Goal: Task Accomplishment & Management: Manage account settings

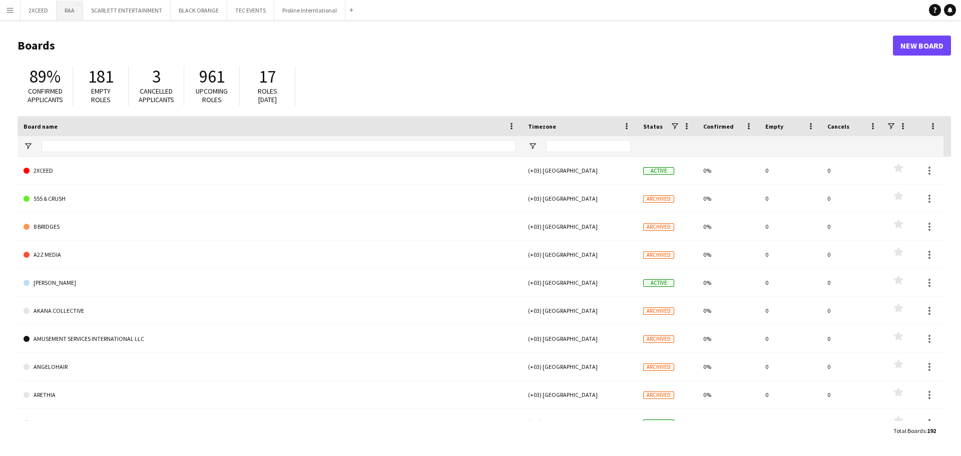
click at [69, 10] on button "RAA Close" at bounding box center [70, 11] width 27 height 20
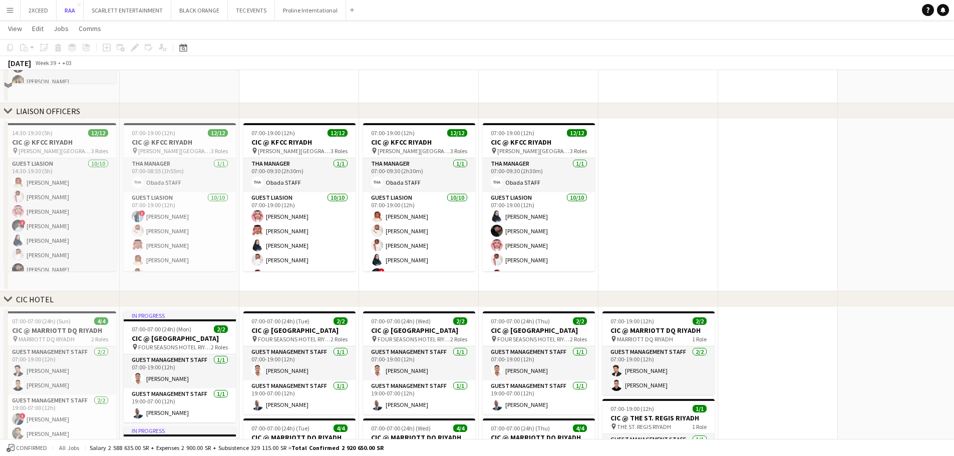
scroll to position [350, 0]
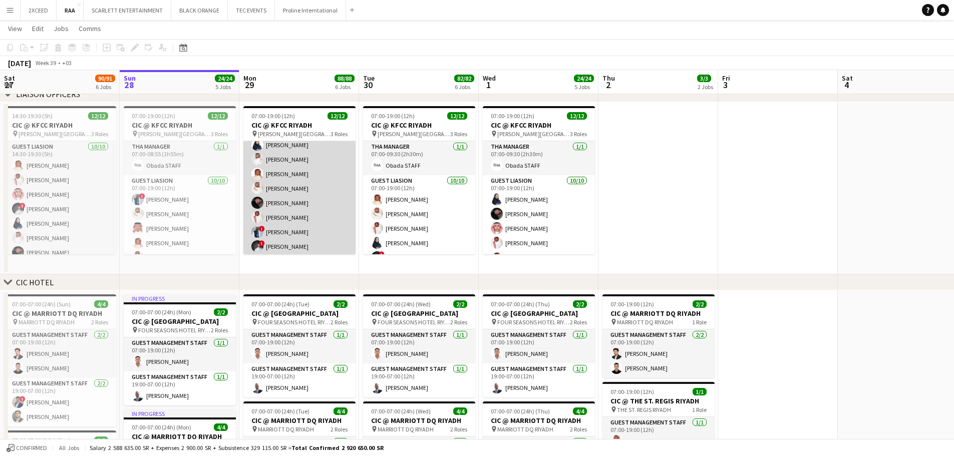
click at [305, 194] on app-card-role "Guest Liasion [DATE] 07:00-19:00 (12h) [PERSON_NAME] [PERSON_NAME] [PERSON_NAME…" at bounding box center [299, 174] width 112 height 165
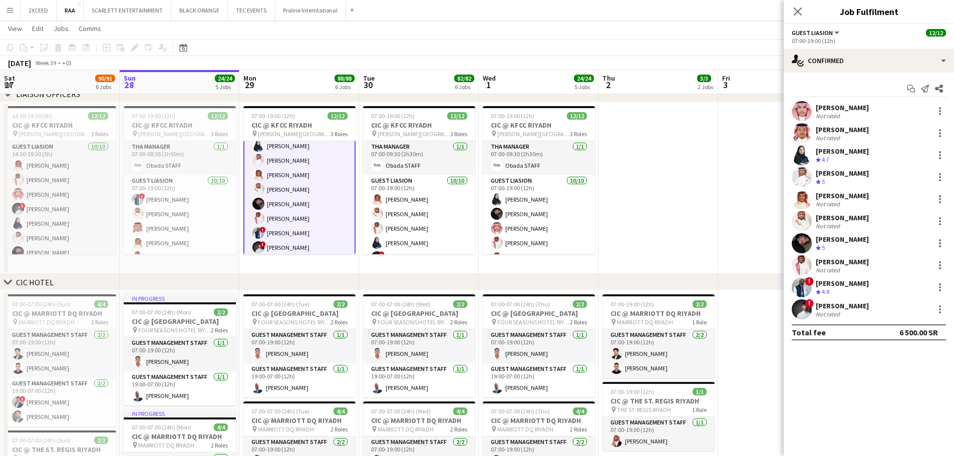
scroll to position [85, 0]
click at [861, 221] on div "[PERSON_NAME]" at bounding box center [844, 217] width 58 height 9
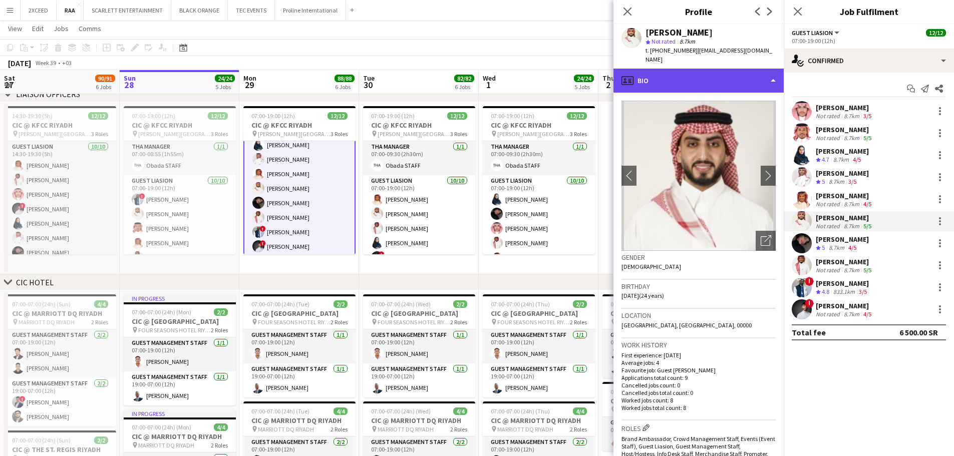
click at [720, 70] on div "profile Bio" at bounding box center [698, 81] width 170 height 24
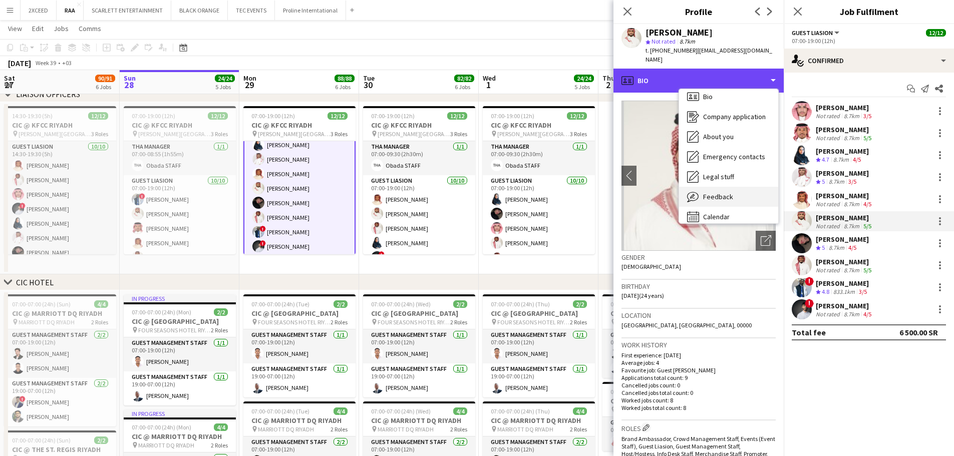
scroll to position [14, 0]
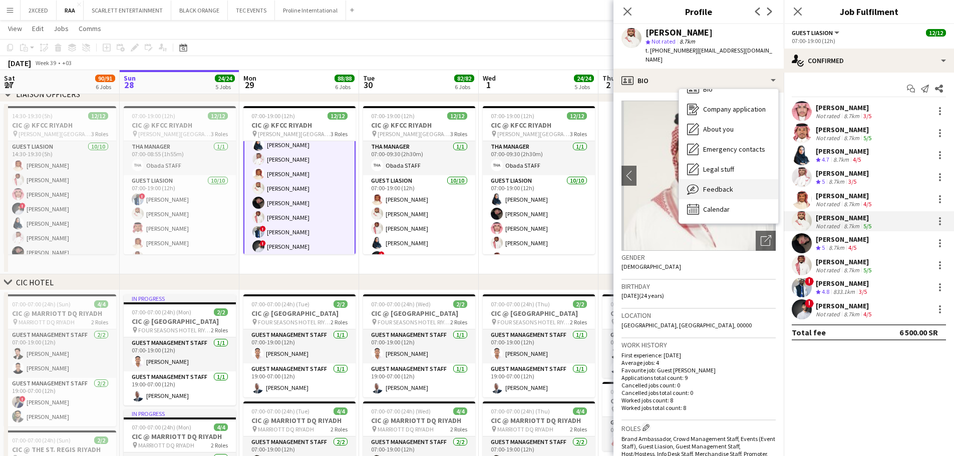
click at [737, 179] on div "Feedback Feedback" at bounding box center [728, 189] width 99 height 20
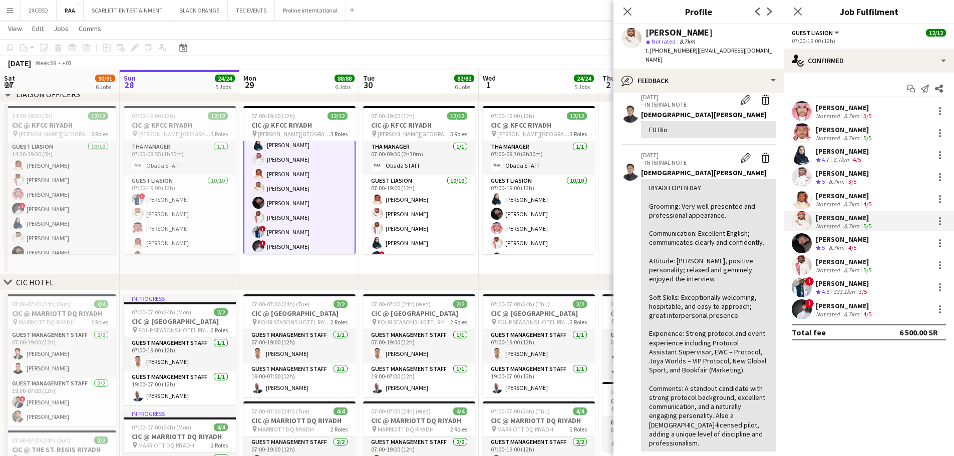
scroll to position [100, 0]
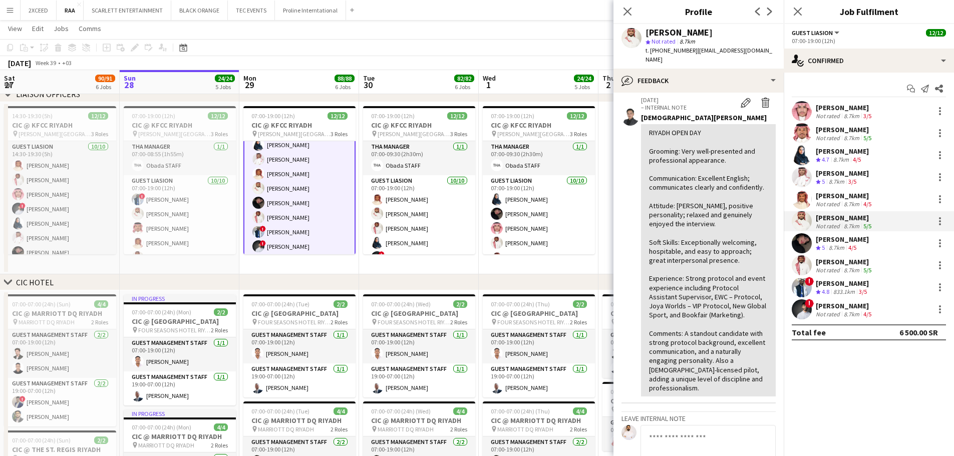
click at [850, 310] on div "8.7km" at bounding box center [851, 314] width 20 height 8
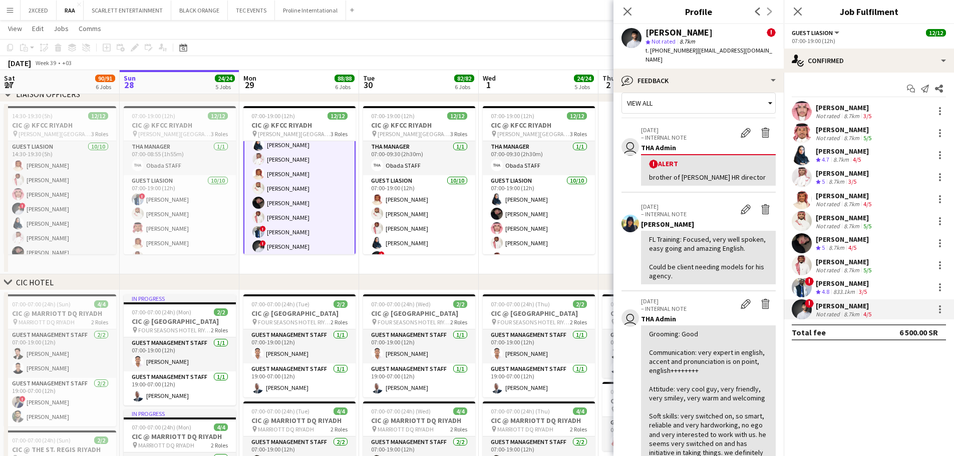
scroll to position [17, 0]
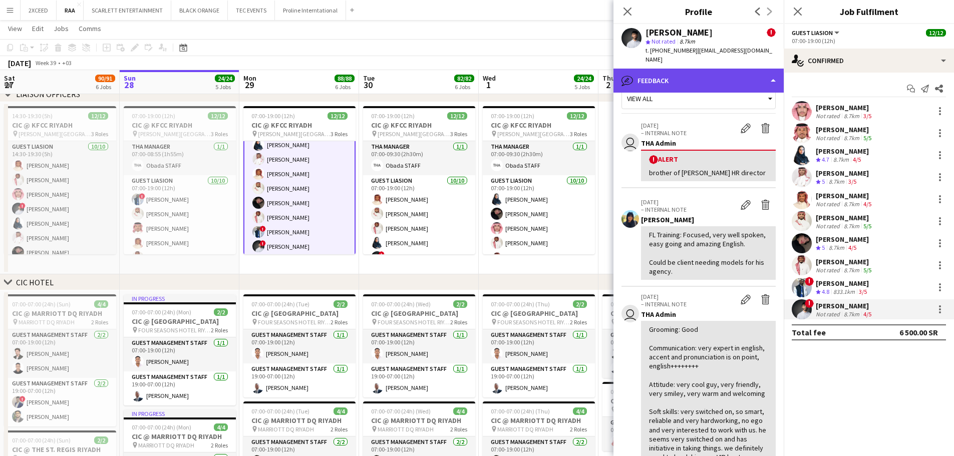
click at [713, 80] on div "bubble-pencil Feedback" at bounding box center [698, 81] width 170 height 24
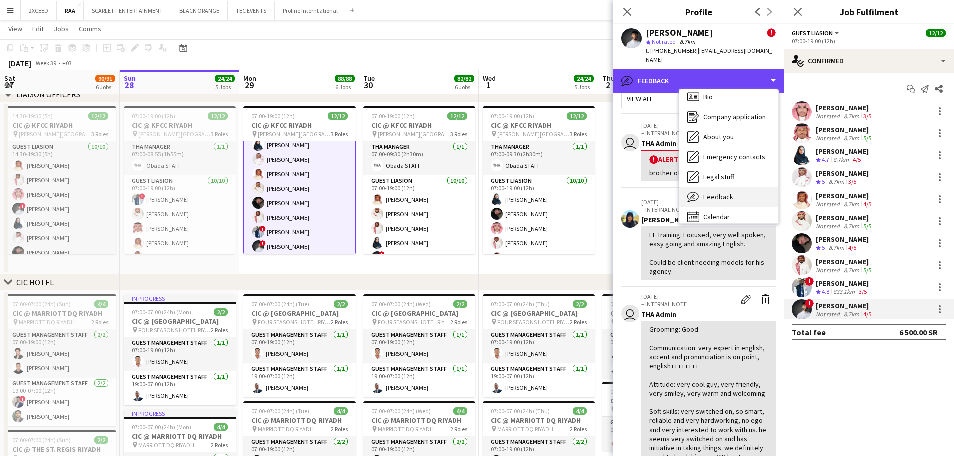
scroll to position [14, 0]
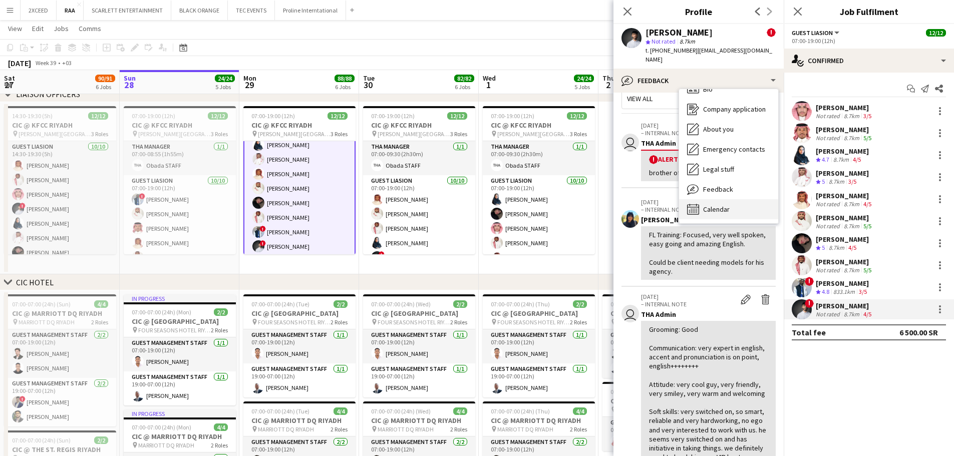
click at [737, 199] on div "Calendar Calendar" at bounding box center [728, 209] width 99 height 20
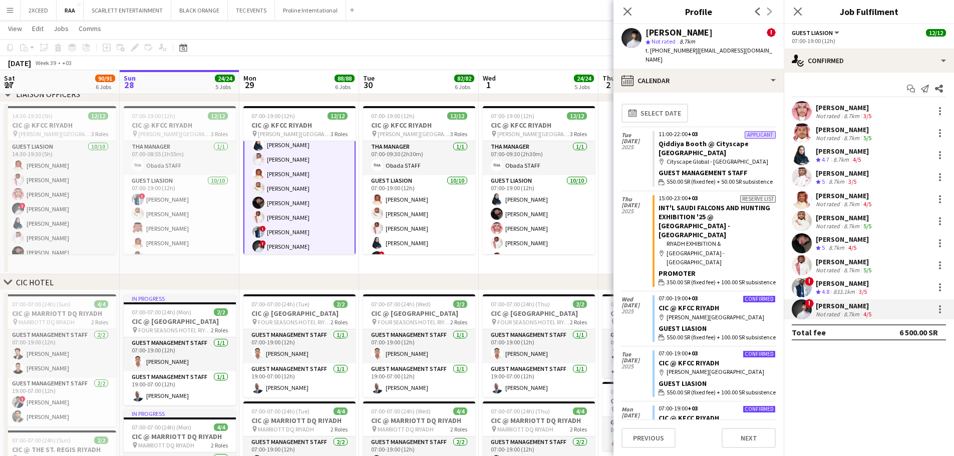
scroll to position [0, 0]
click at [852, 286] on div "[PERSON_NAME]" at bounding box center [841, 283] width 53 height 9
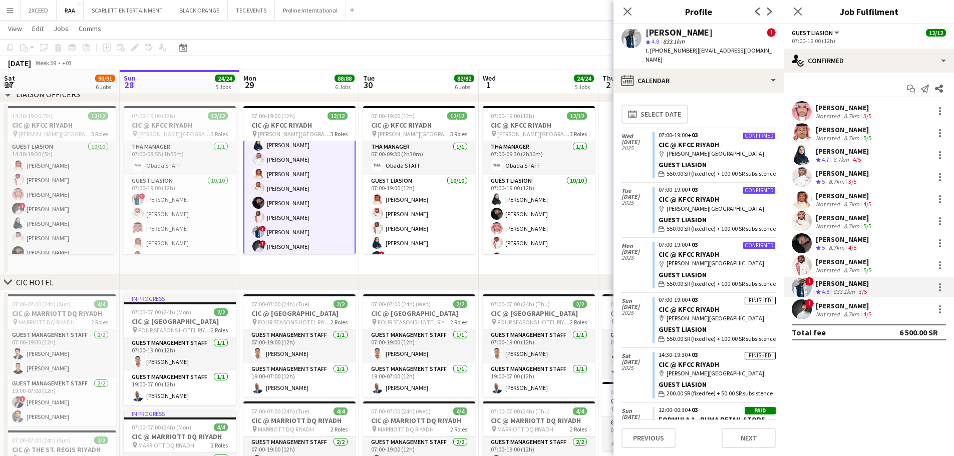
click at [845, 264] on div "[PERSON_NAME]" at bounding box center [844, 261] width 58 height 9
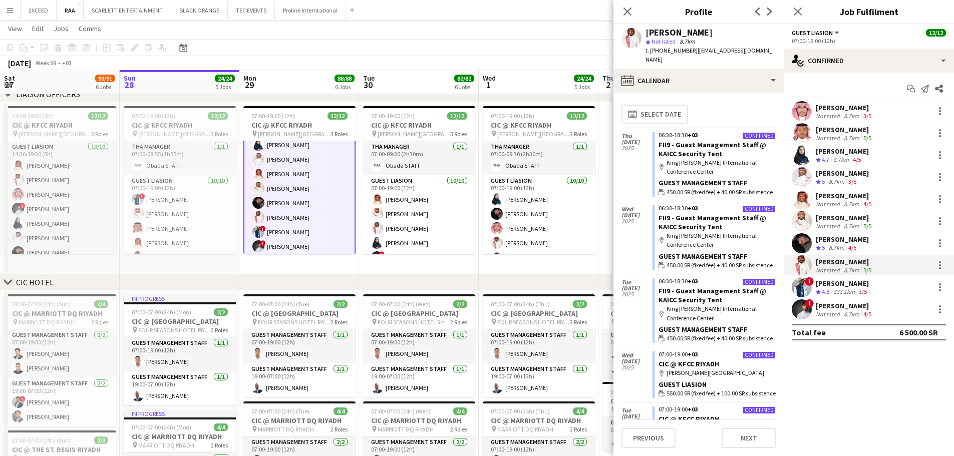
click at [834, 238] on div "[PERSON_NAME]" at bounding box center [841, 239] width 53 height 9
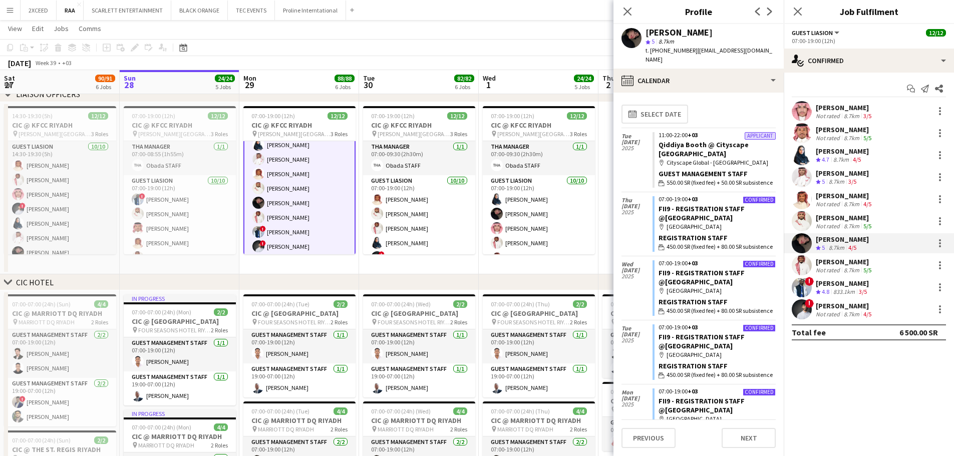
click at [831, 219] on div "[PERSON_NAME]" at bounding box center [844, 217] width 58 height 9
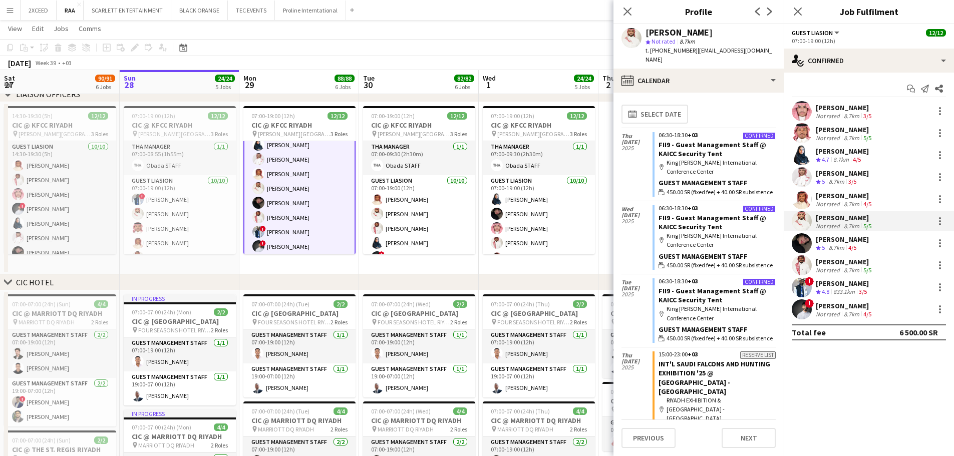
click at [833, 194] on div "[PERSON_NAME]" at bounding box center [844, 195] width 58 height 9
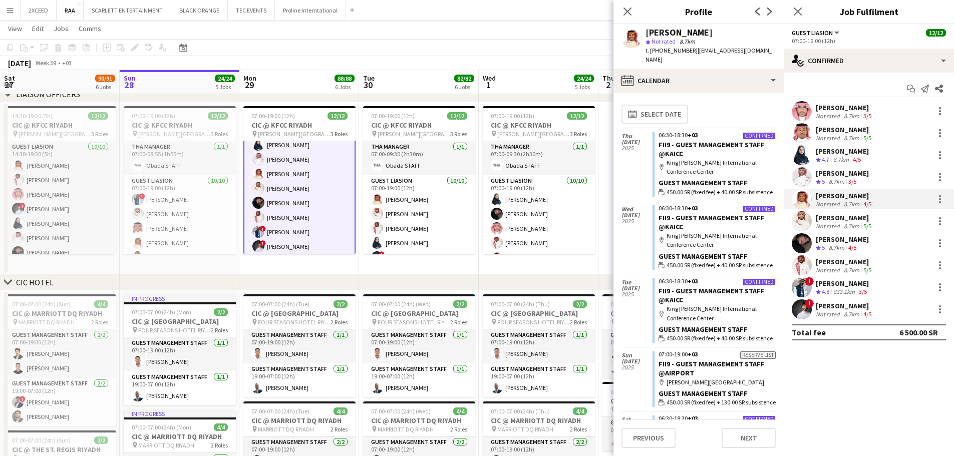
click at [846, 221] on div "[PERSON_NAME]" at bounding box center [844, 217] width 58 height 9
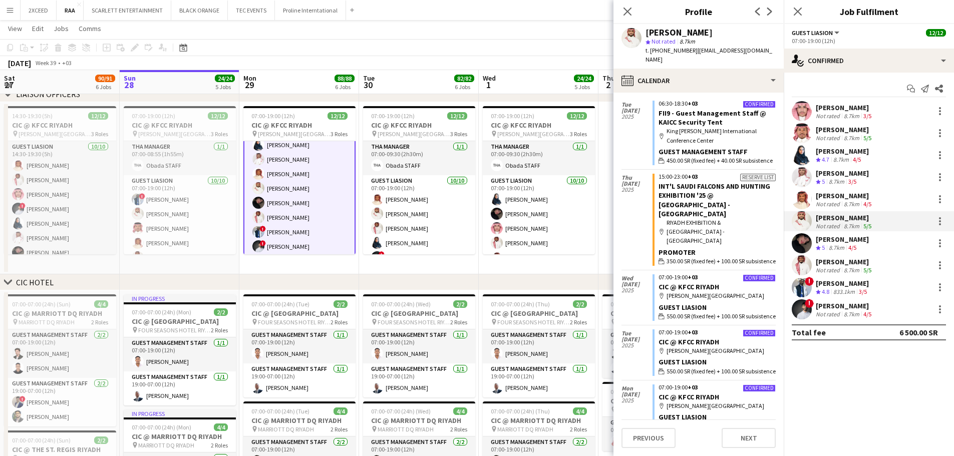
scroll to position [184, 0]
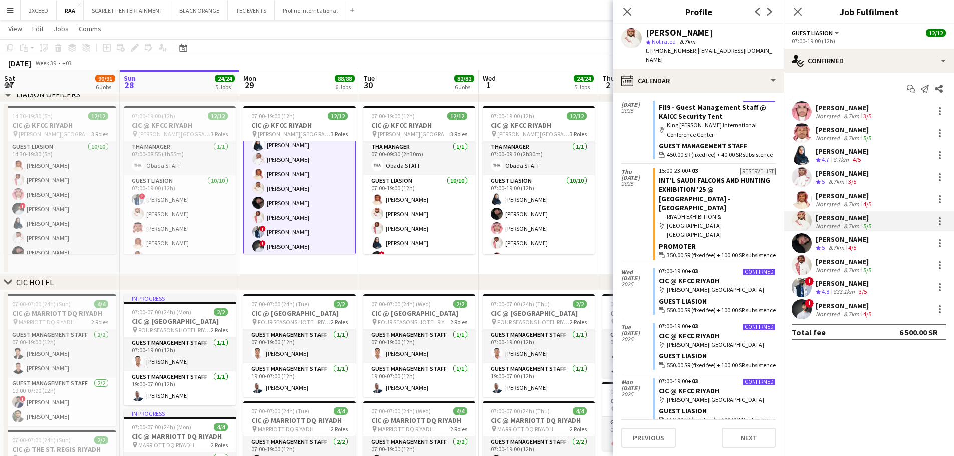
click at [850, 222] on div "8.7km" at bounding box center [851, 226] width 20 height 8
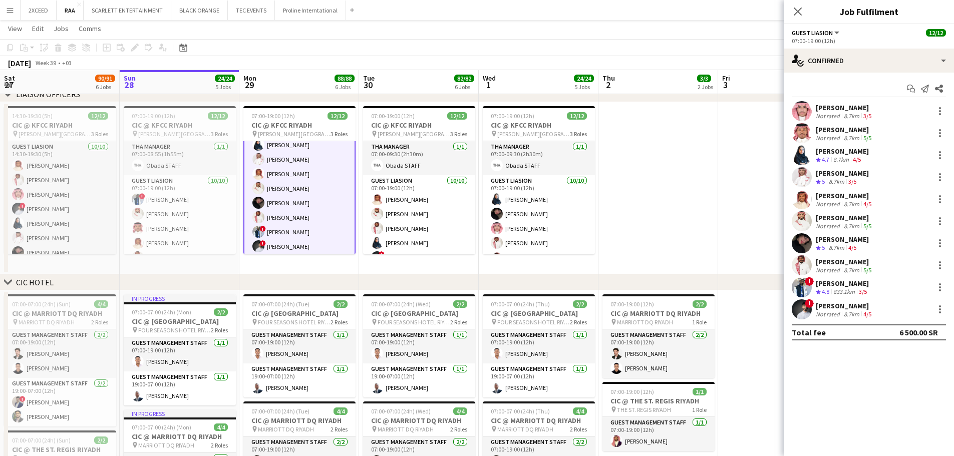
click at [850, 222] on div "8.7km" at bounding box center [851, 226] width 20 height 8
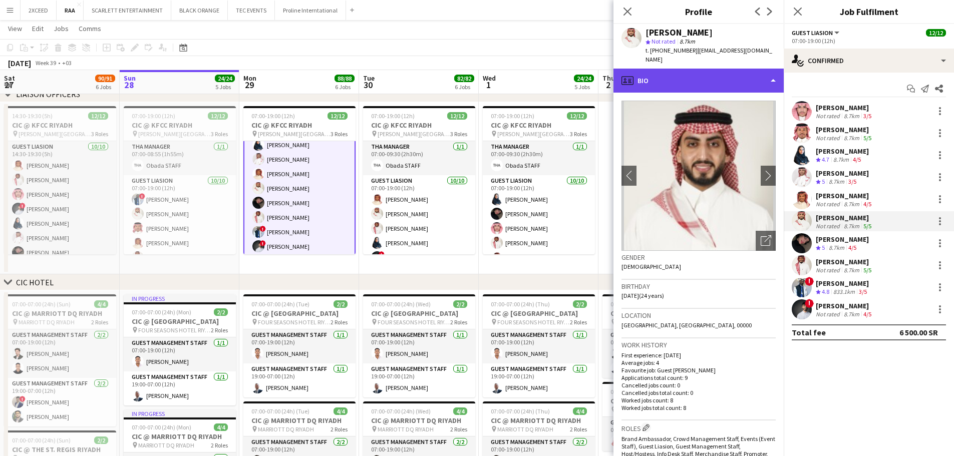
click at [689, 69] on div "profile Bio" at bounding box center [698, 81] width 170 height 24
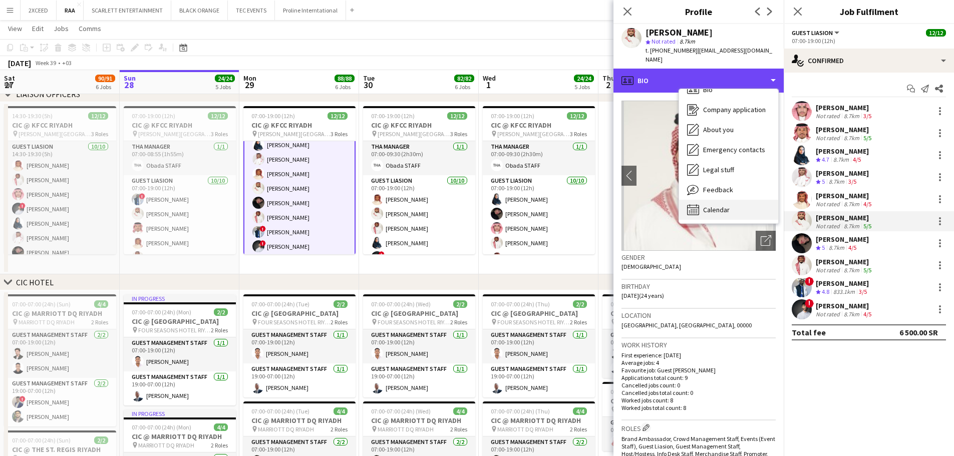
scroll to position [14, 0]
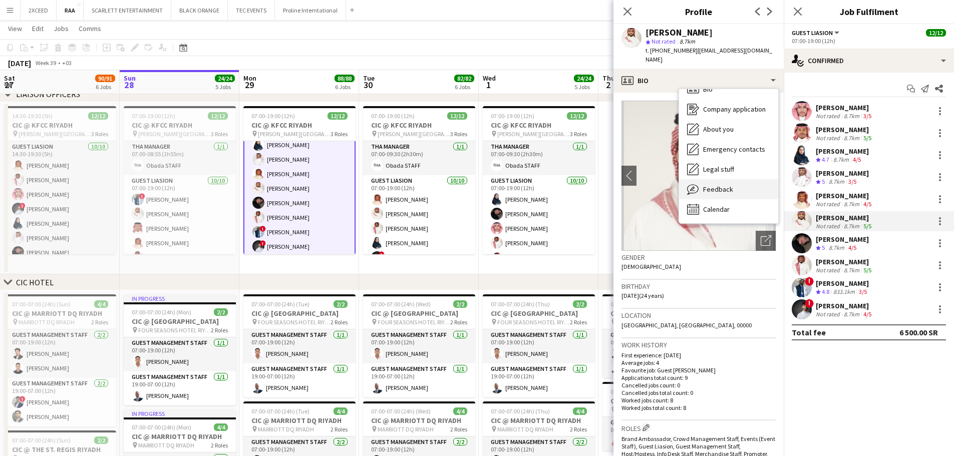
click at [737, 179] on div "Feedback Feedback" at bounding box center [728, 189] width 99 height 20
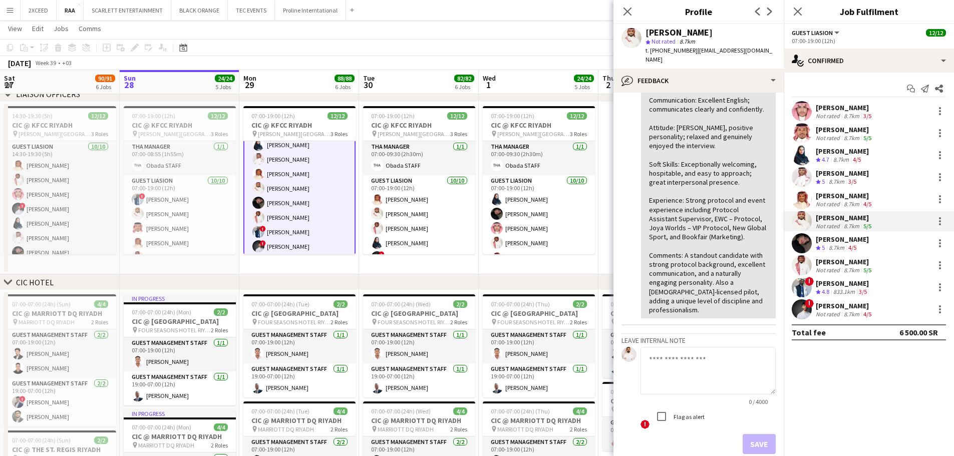
scroll to position [184, 0]
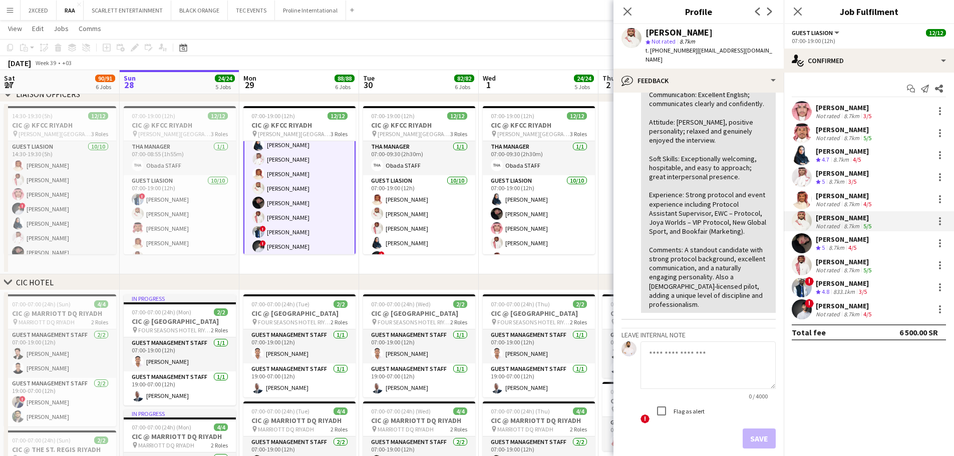
click at [852, 306] on div "[PERSON_NAME]" at bounding box center [844, 305] width 58 height 9
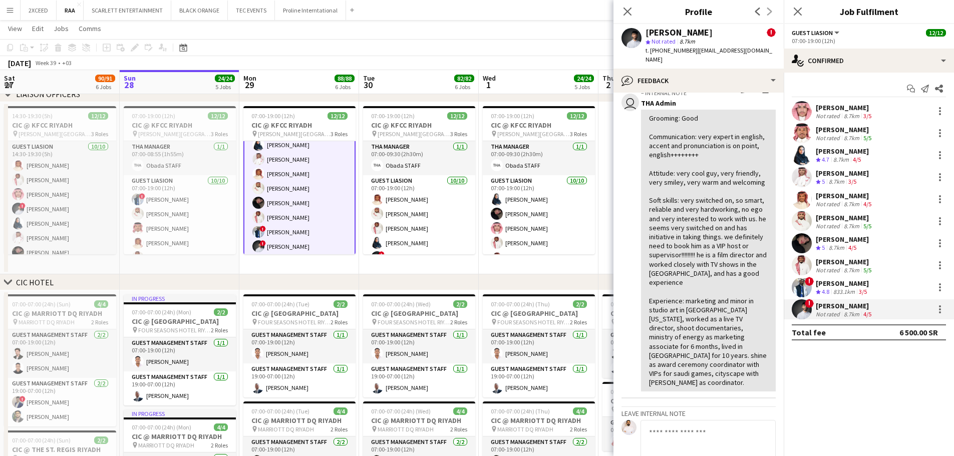
scroll to position [234, 0]
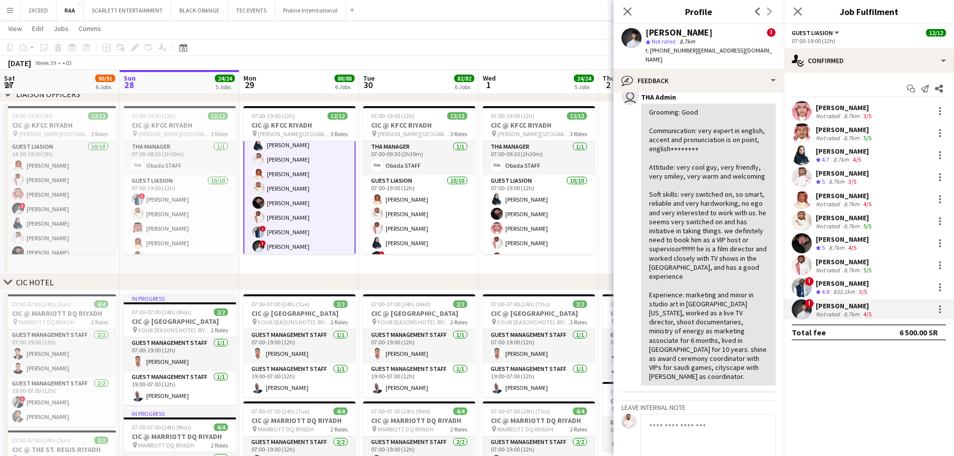
click at [843, 215] on div "[PERSON_NAME]" at bounding box center [844, 217] width 58 height 9
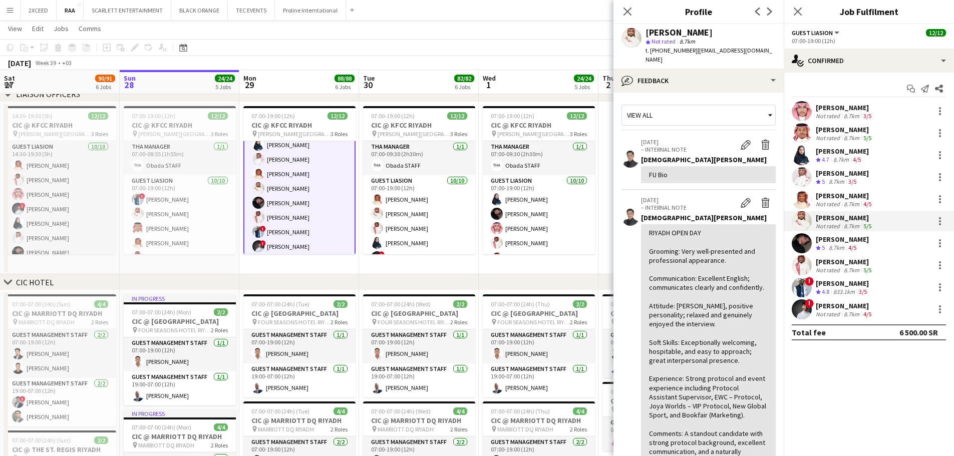
click at [707, 54] on span "| [EMAIL_ADDRESS][DOMAIN_NAME]" at bounding box center [708, 55] width 127 height 17
click at [708, 58] on div "[PERSON_NAME] star Not rated 8.7km t. [PHONE_NUMBER] | [EMAIL_ADDRESS][DOMAIN_N…" at bounding box center [698, 46] width 170 height 45
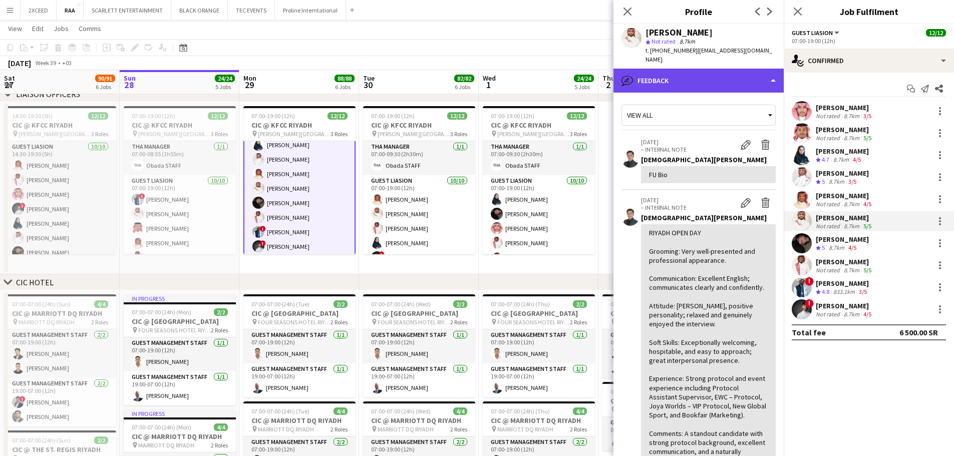
click at [713, 71] on div "bubble-pencil Feedback" at bounding box center [698, 81] width 170 height 24
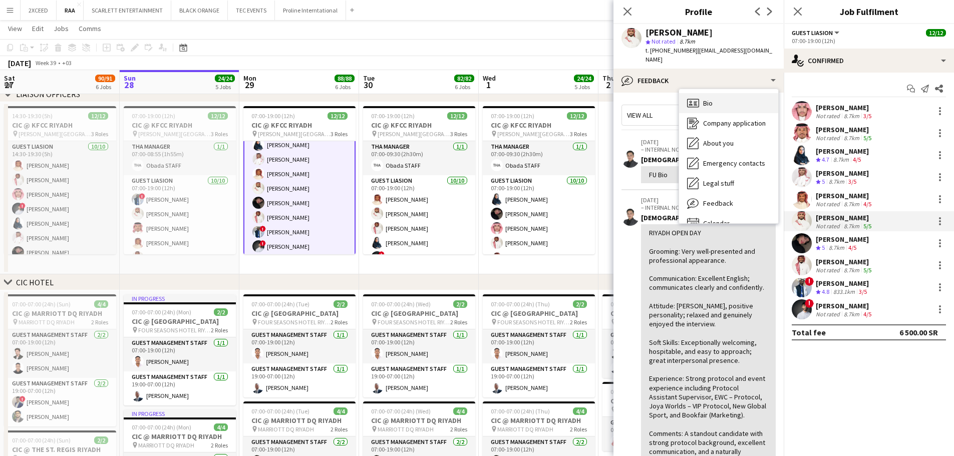
click at [711, 99] on span "Bio" at bounding box center [708, 103] width 10 height 9
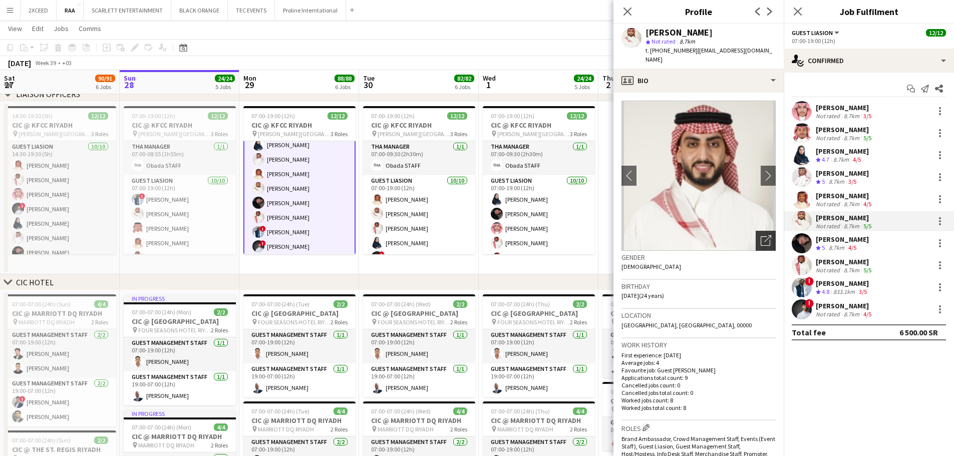
click at [757, 231] on div "Open photos pop-in" at bounding box center [765, 241] width 20 height 20
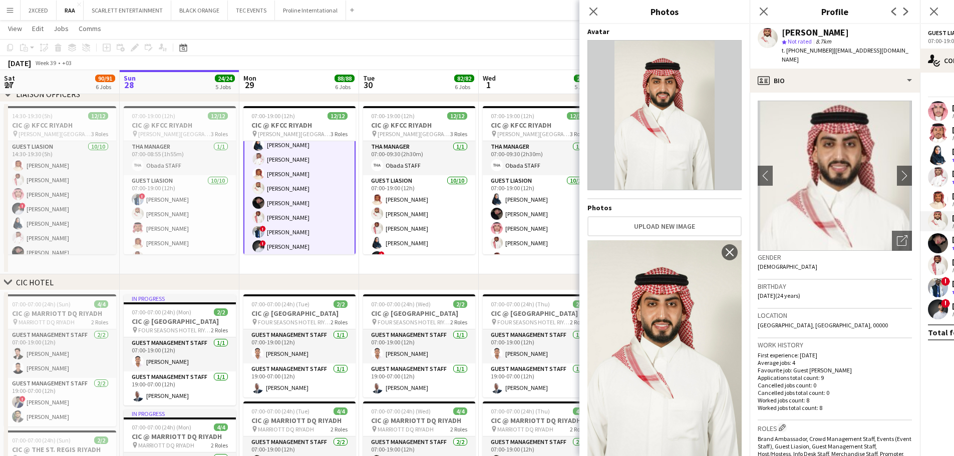
scroll to position [0, 0]
click at [789, 131] on img at bounding box center [834, 176] width 154 height 150
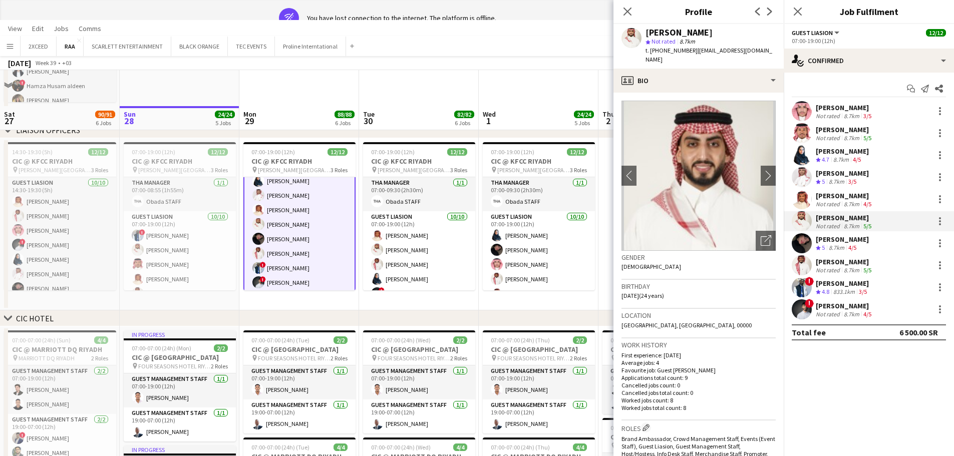
scroll to position [302, 0]
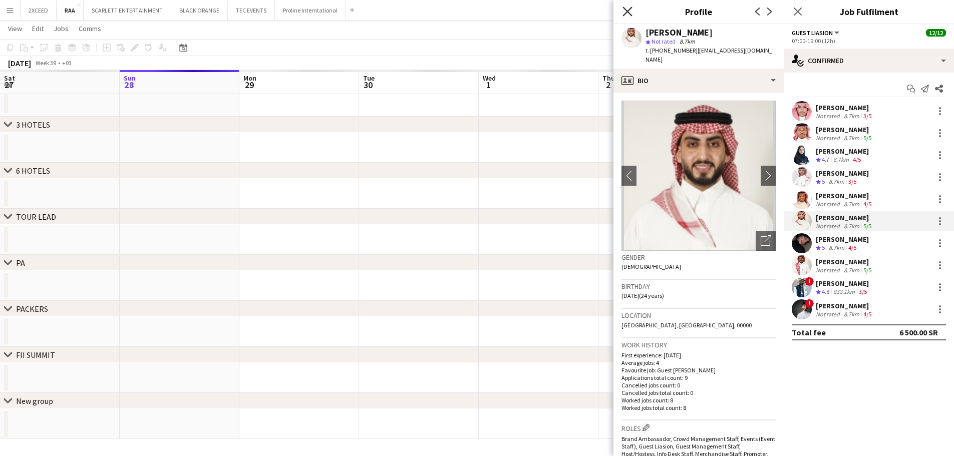
click at [627, 9] on icon "Close pop-in" at bounding box center [627, 12] width 10 height 10
